Goal: Task Accomplishment & Management: Use online tool/utility

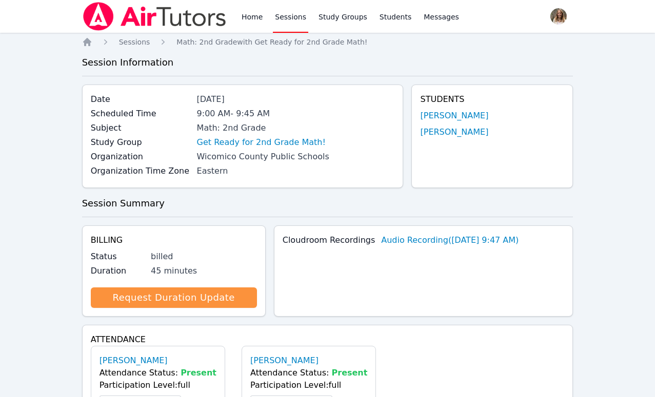
click at [294, 11] on link "Sessions" at bounding box center [290, 16] width 35 height 33
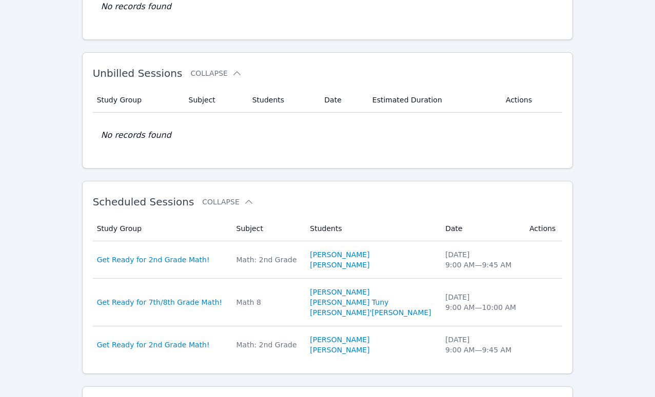
scroll to position [204, 0]
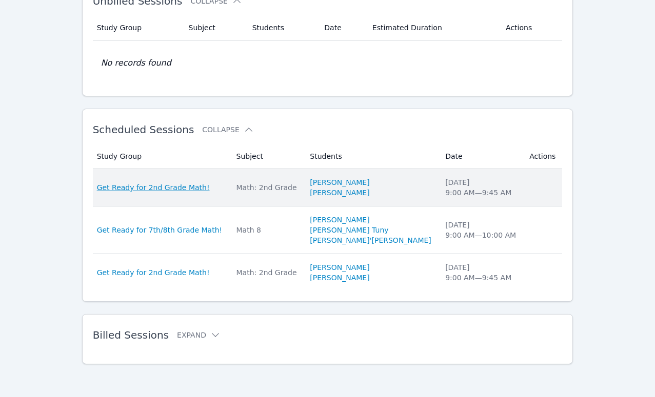
click at [178, 184] on span "Get Ready for 2nd Grade Math!" at bounding box center [153, 188] width 113 height 10
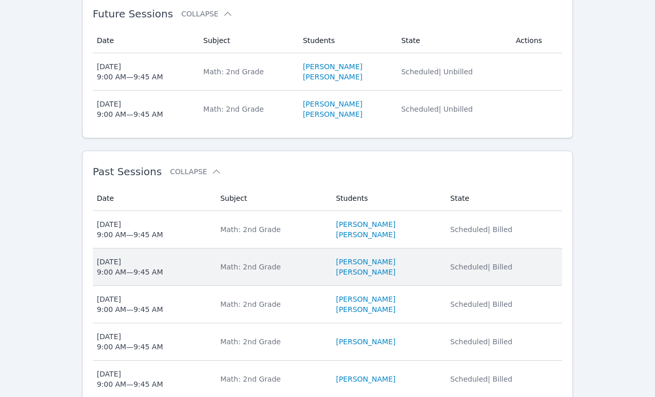
scroll to position [296, 0]
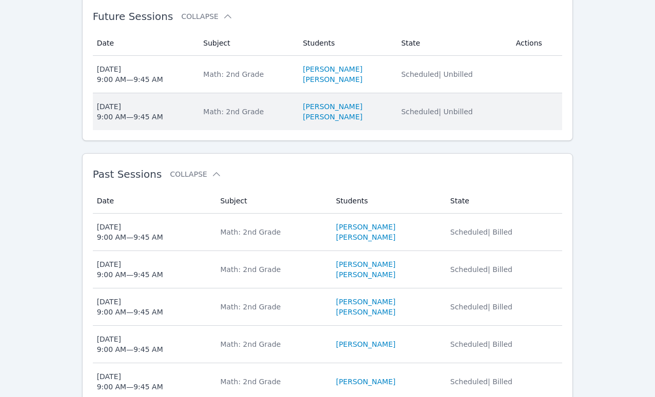
click at [122, 122] on div "[DATE] 9:00 AM — 9:45 AM" at bounding box center [130, 112] width 66 height 21
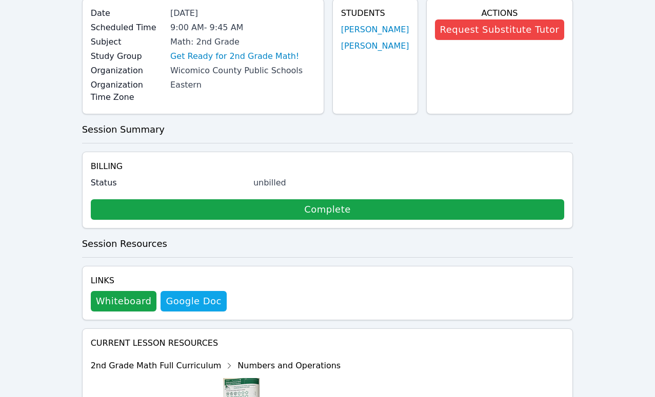
scroll to position [102, 0]
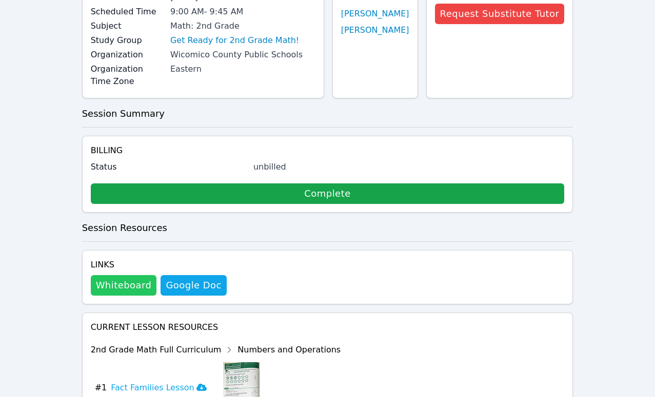
click at [131, 288] on button "Whiteboard" at bounding box center [124, 285] width 66 height 21
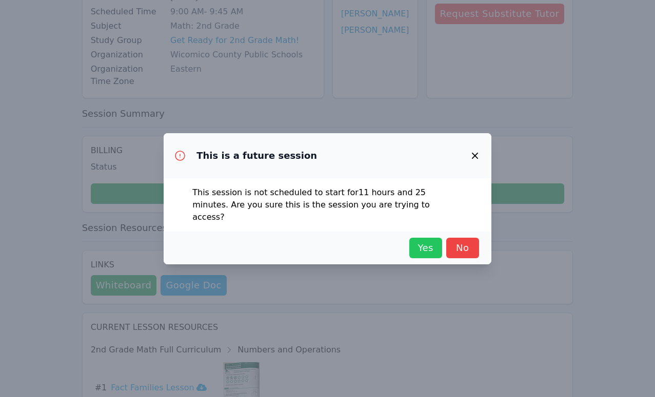
click at [417, 244] on span "Yes" at bounding box center [425, 248] width 23 height 14
